Goal: Task Accomplishment & Management: Complete application form

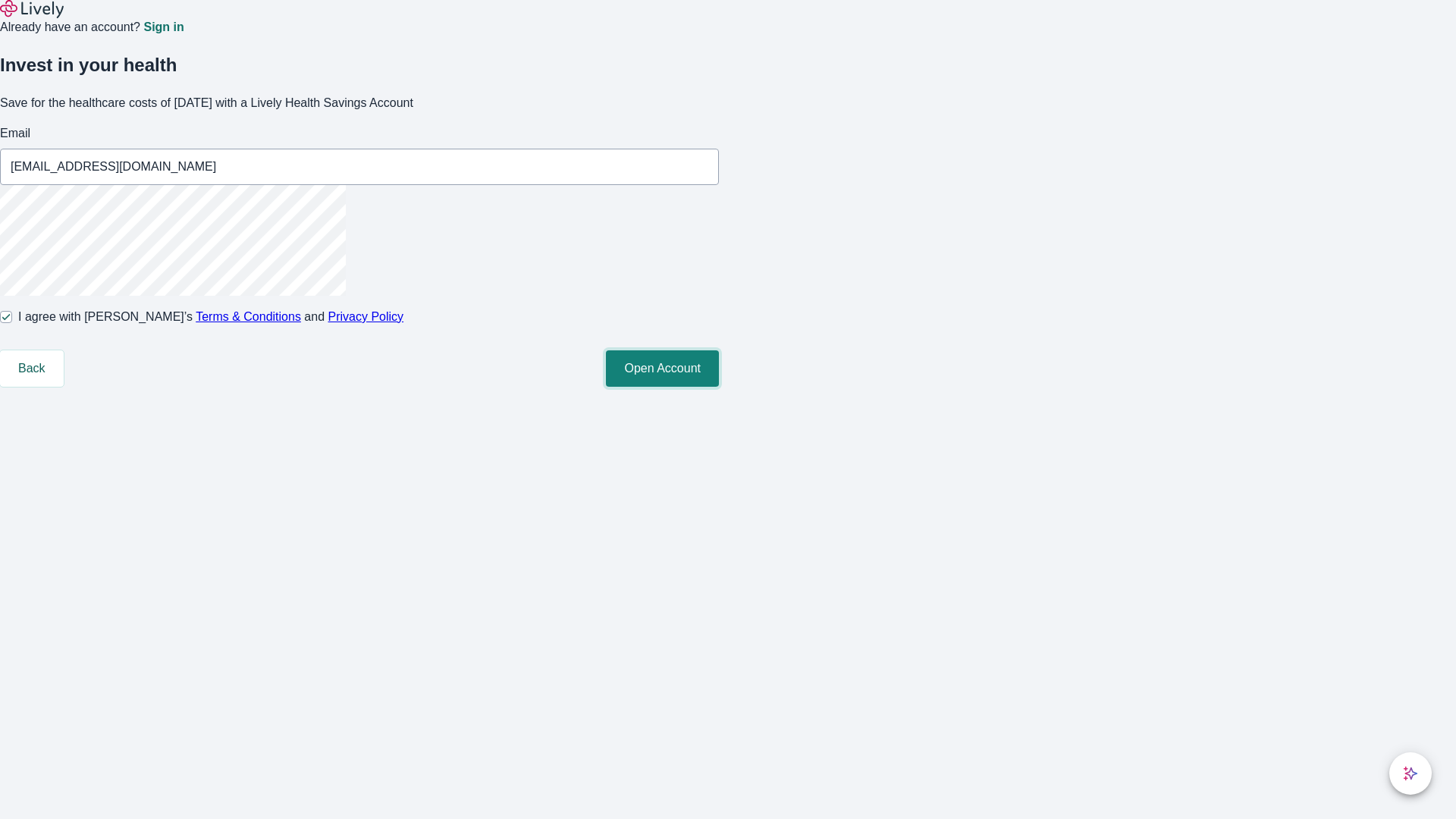
click at [719, 387] on button "Open Account" at bounding box center [662, 367] width 113 height 36
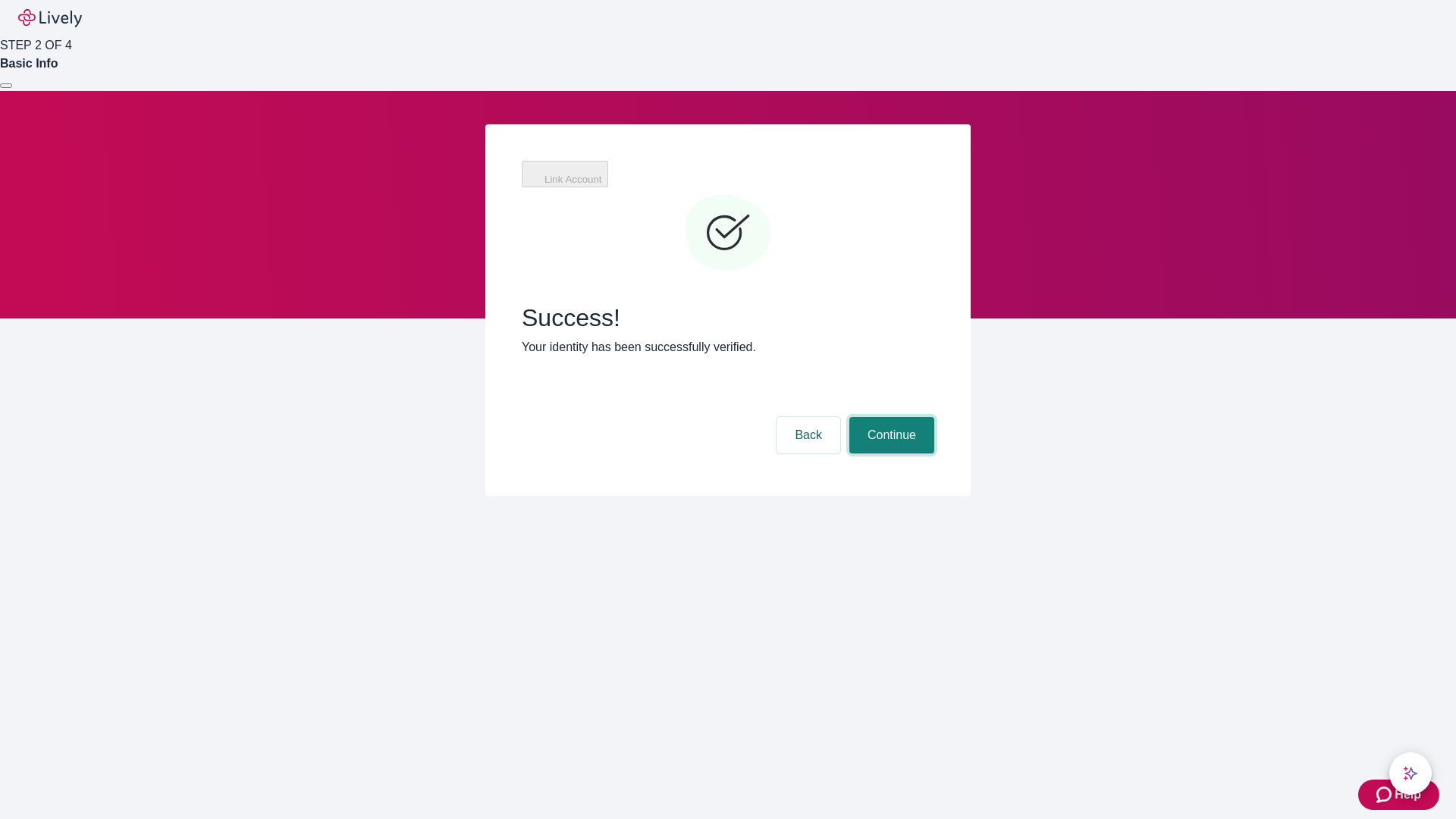
click at [889, 417] on button "Continue" at bounding box center [892, 435] width 85 height 36
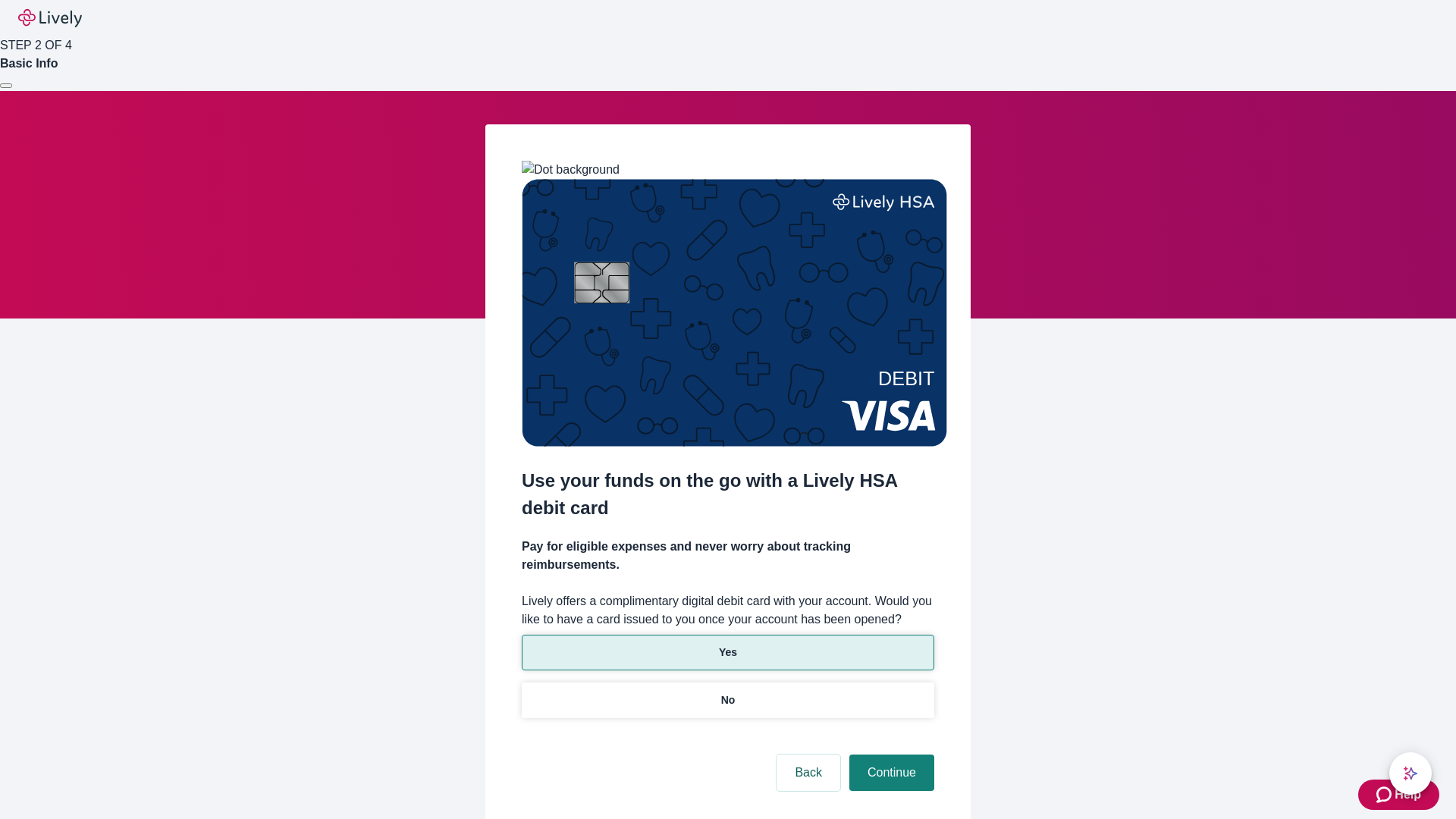
click at [727, 644] on p "Yes" at bounding box center [728, 652] width 19 height 16
click at [889, 754] on button "Continue" at bounding box center [892, 772] width 85 height 36
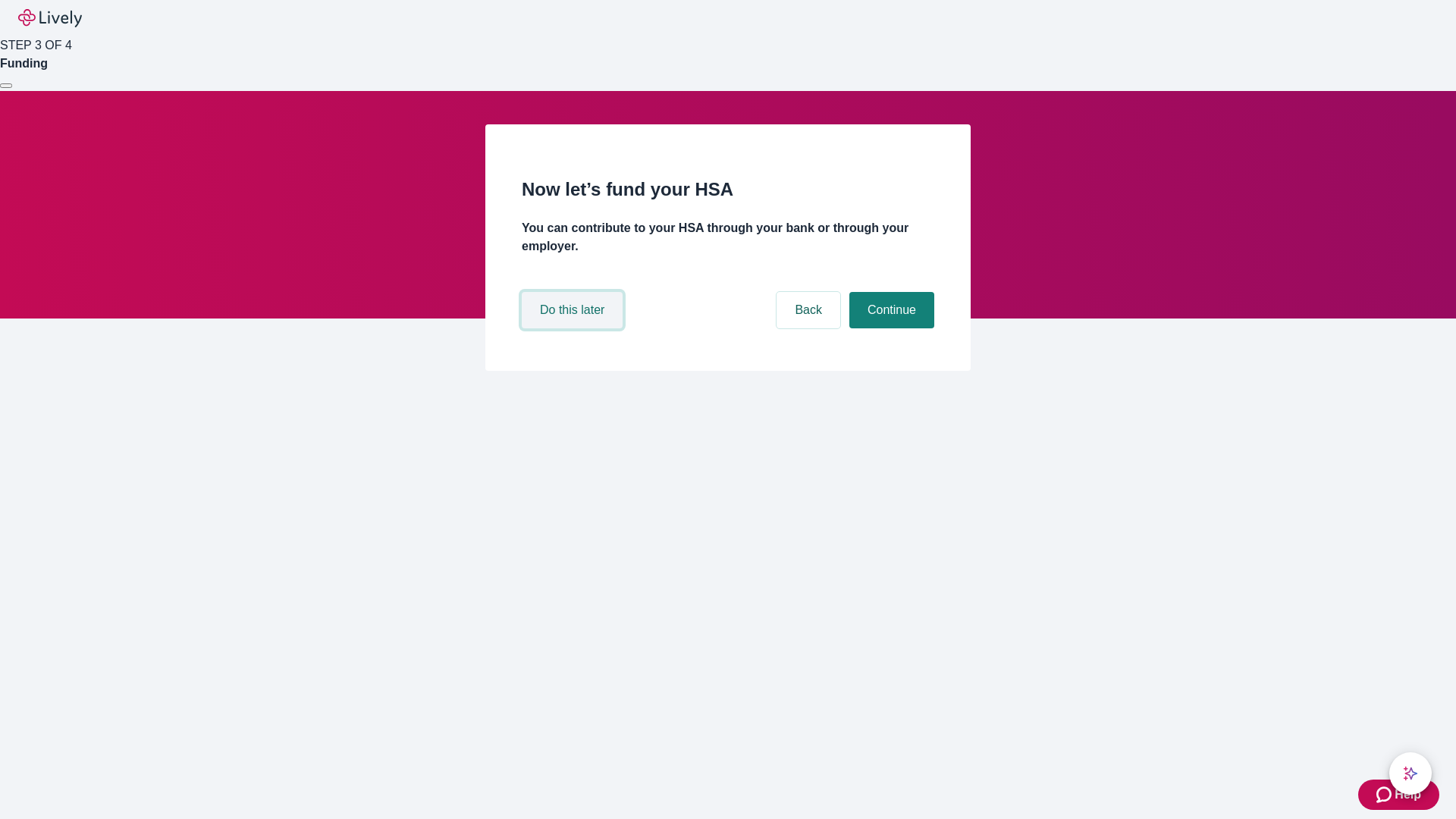
click at [574, 328] on button "Do this later" at bounding box center [572, 309] width 101 height 36
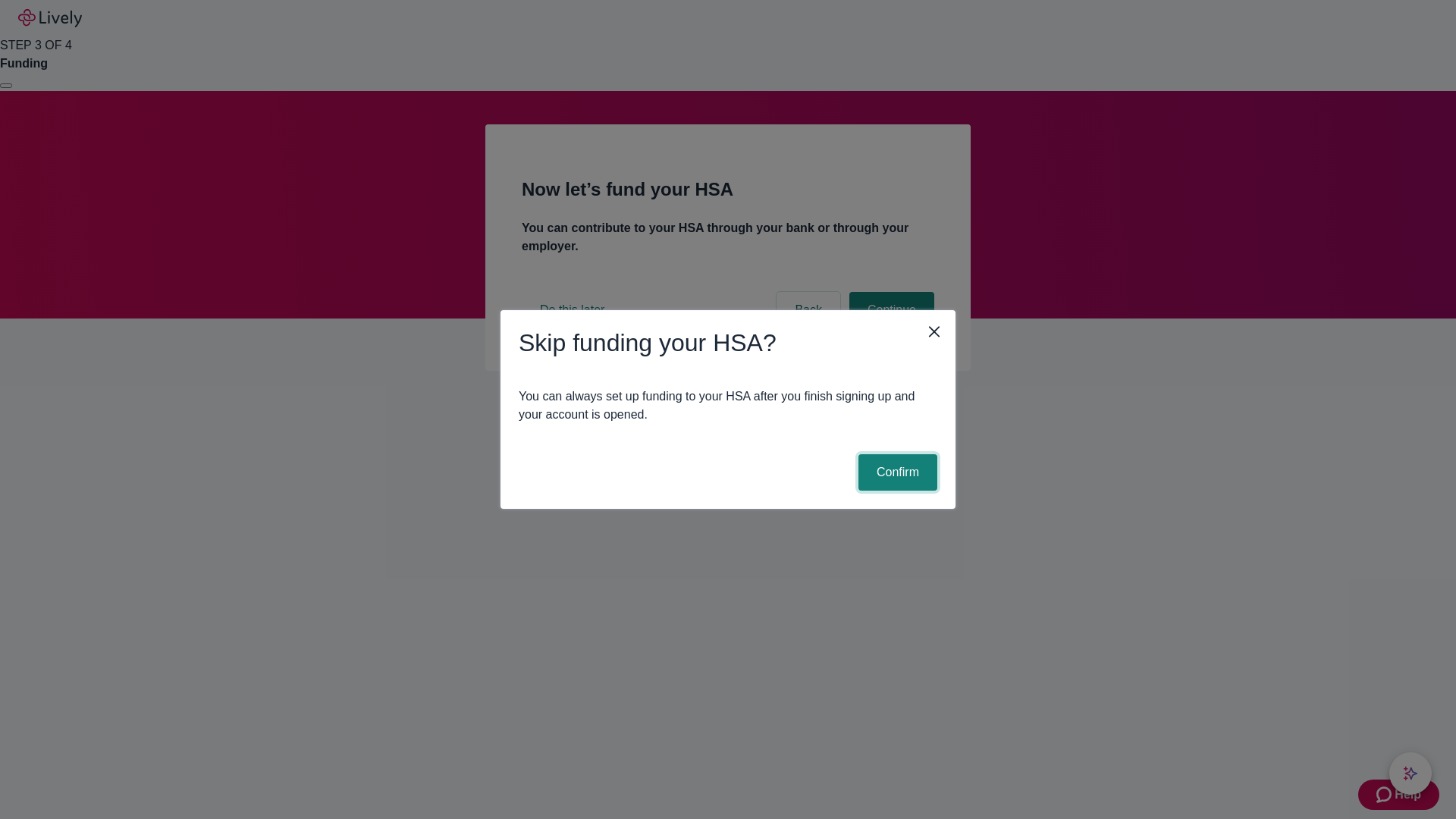
click at [896, 473] on button "Confirm" at bounding box center [897, 472] width 79 height 36
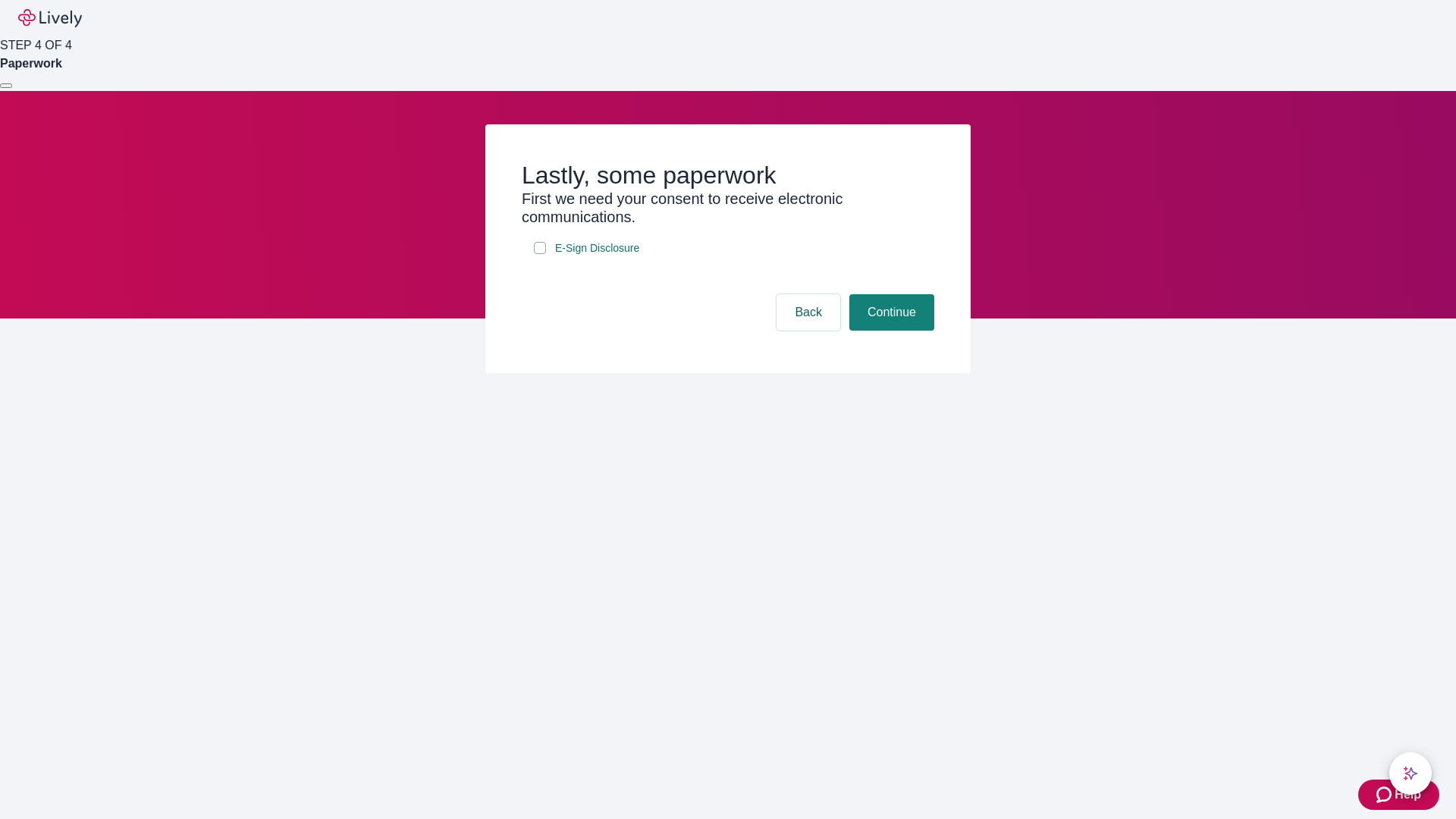
click at [540, 254] on input "E-Sign Disclosure" at bounding box center [540, 248] width 12 height 12
checkbox input "true"
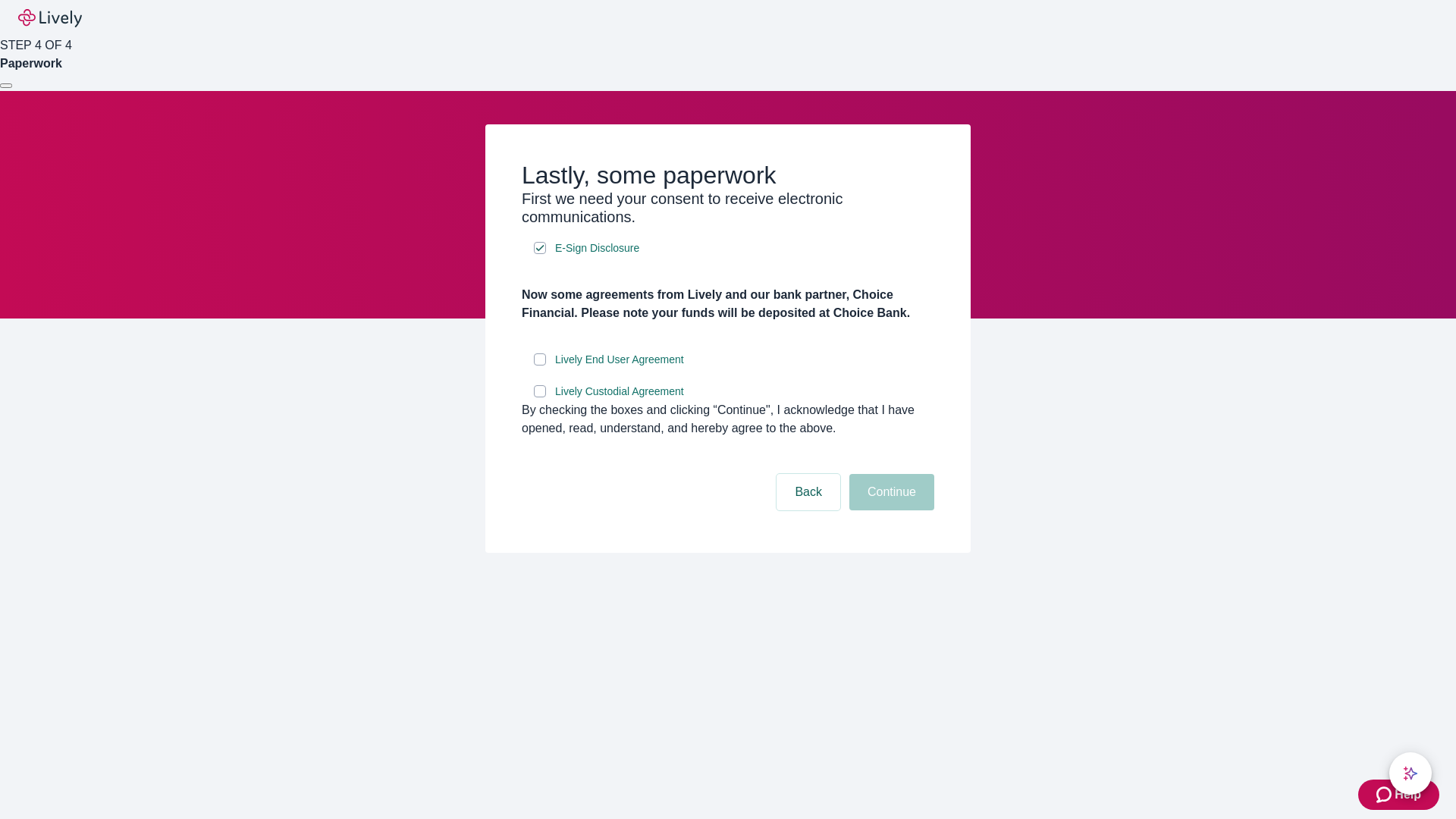
click at [540, 365] on input "Lively End User Agreement" at bounding box center [540, 359] width 12 height 12
checkbox input "true"
click at [540, 397] on input "Lively Custodial Agreement" at bounding box center [540, 391] width 12 height 12
checkbox input "true"
click at [889, 510] on button "Continue" at bounding box center [892, 491] width 85 height 36
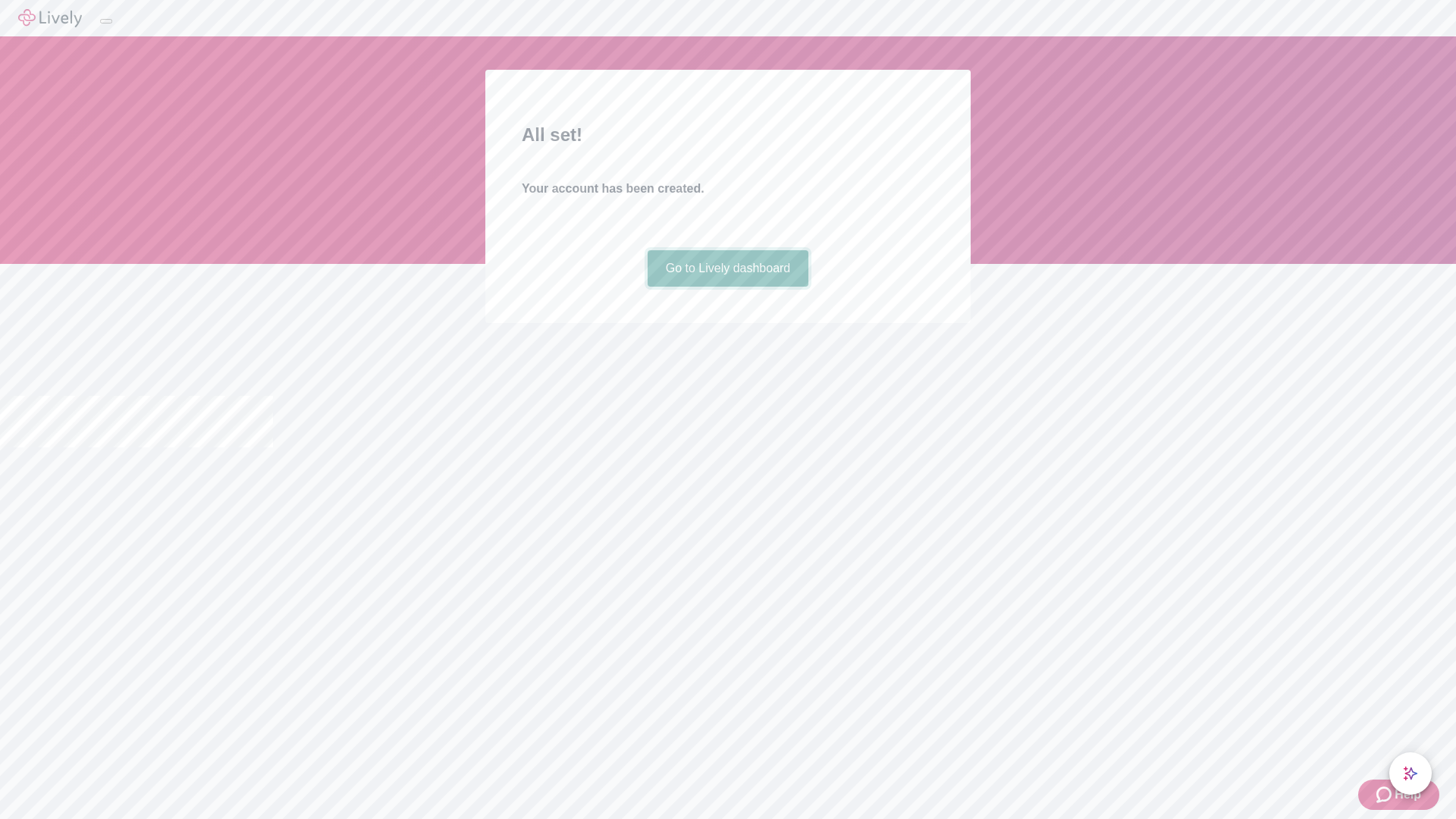
click at [727, 287] on link "Go to Lively dashboard" at bounding box center [728, 267] width 161 height 36
